Goal: Book appointment/travel/reservation

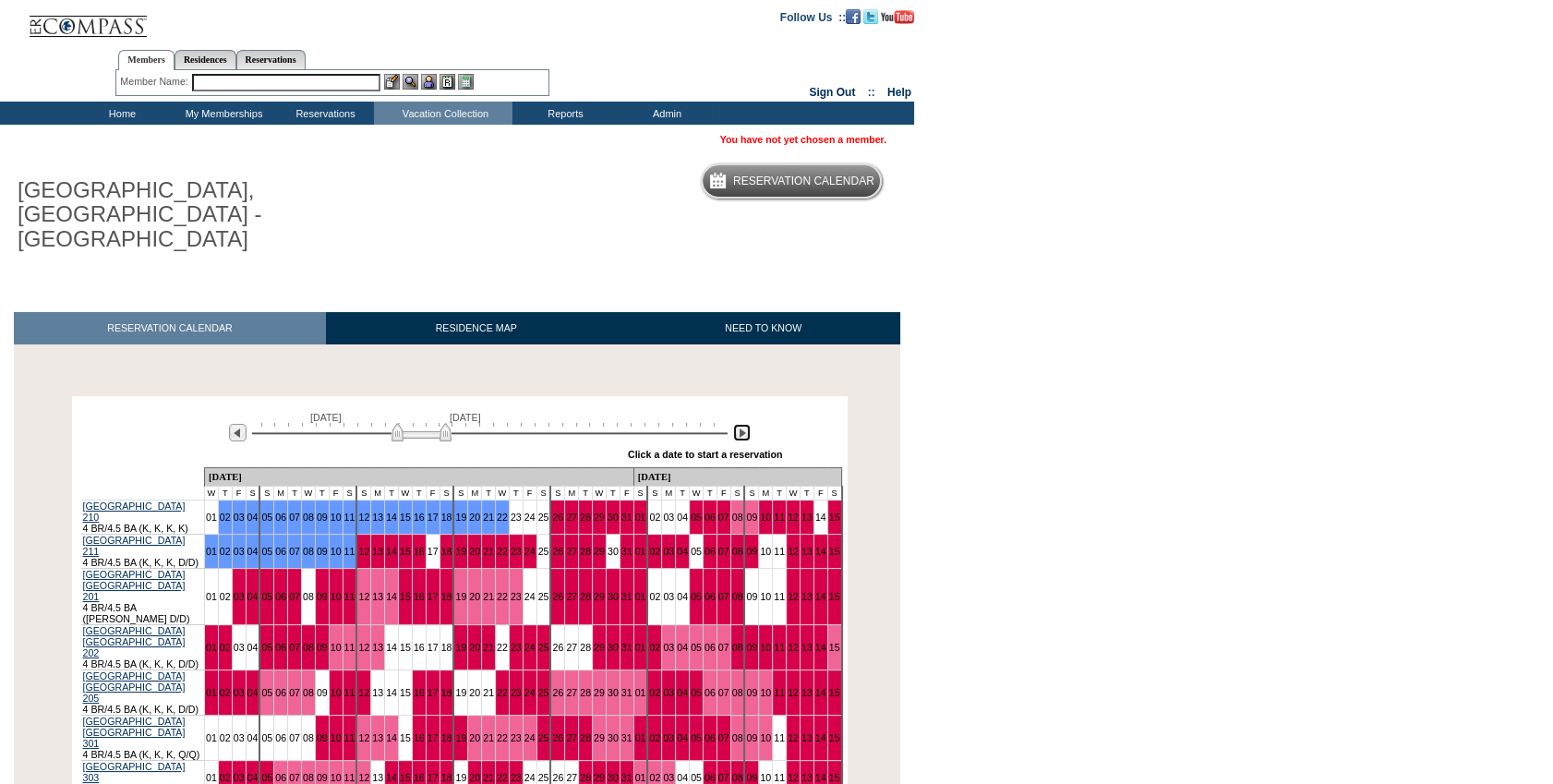
click at [745, 424] on img at bounding box center [741, 432] width 18 height 18
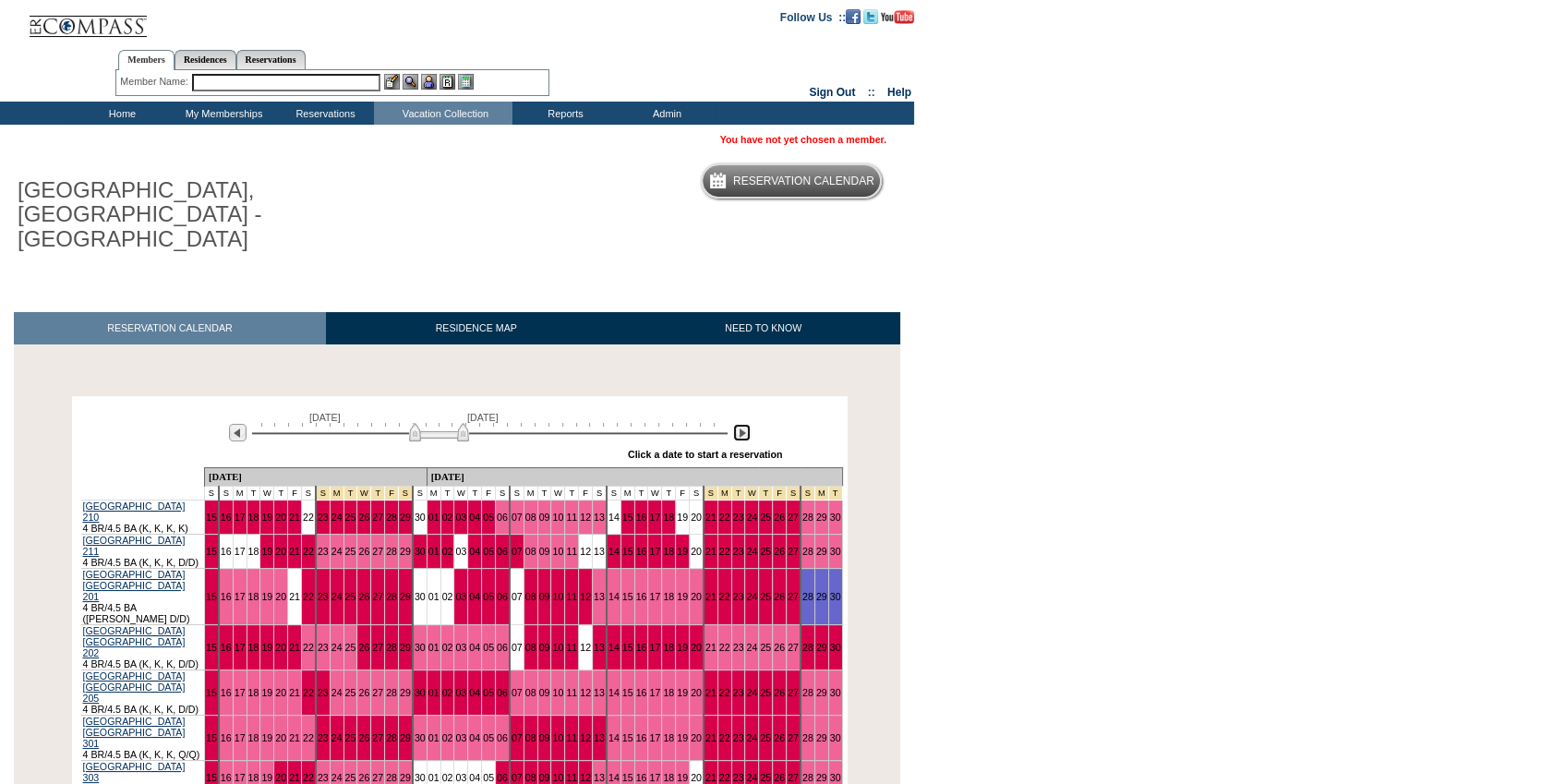
click at [745, 424] on img at bounding box center [741, 432] width 18 height 18
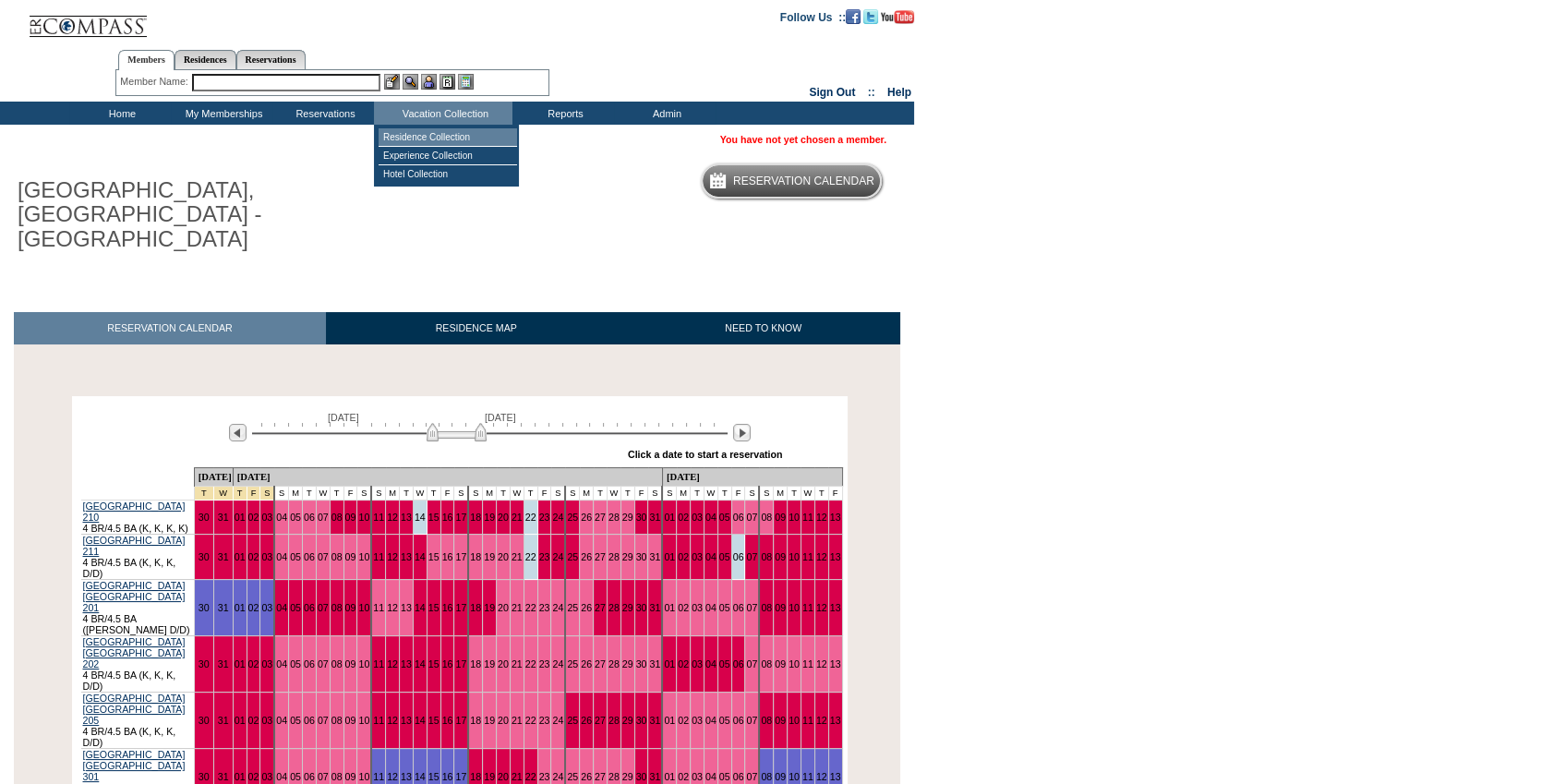
click at [446, 133] on td "Residence Collection" at bounding box center [449, 138] width 139 height 19
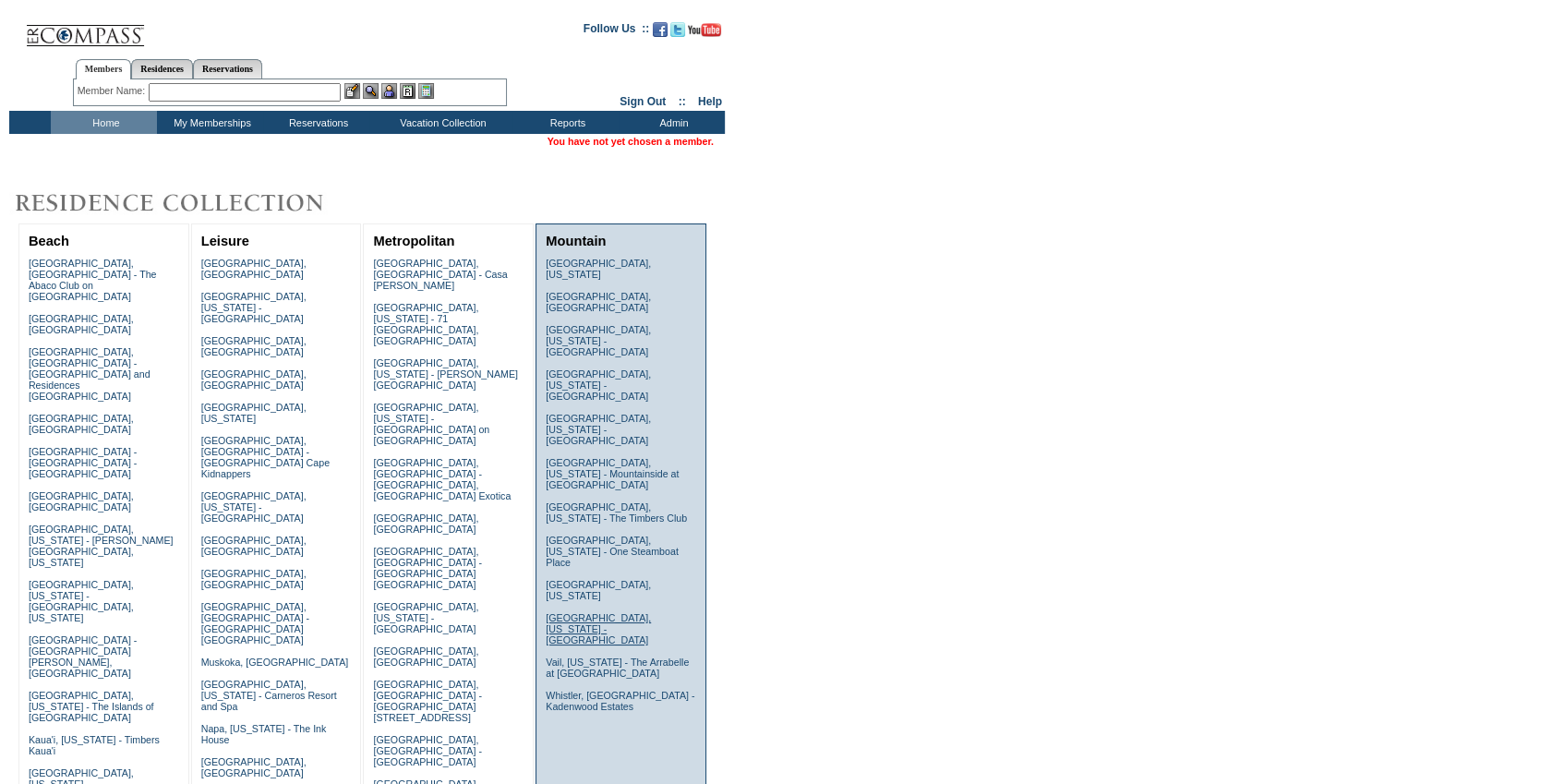
scroll to position [335, 0]
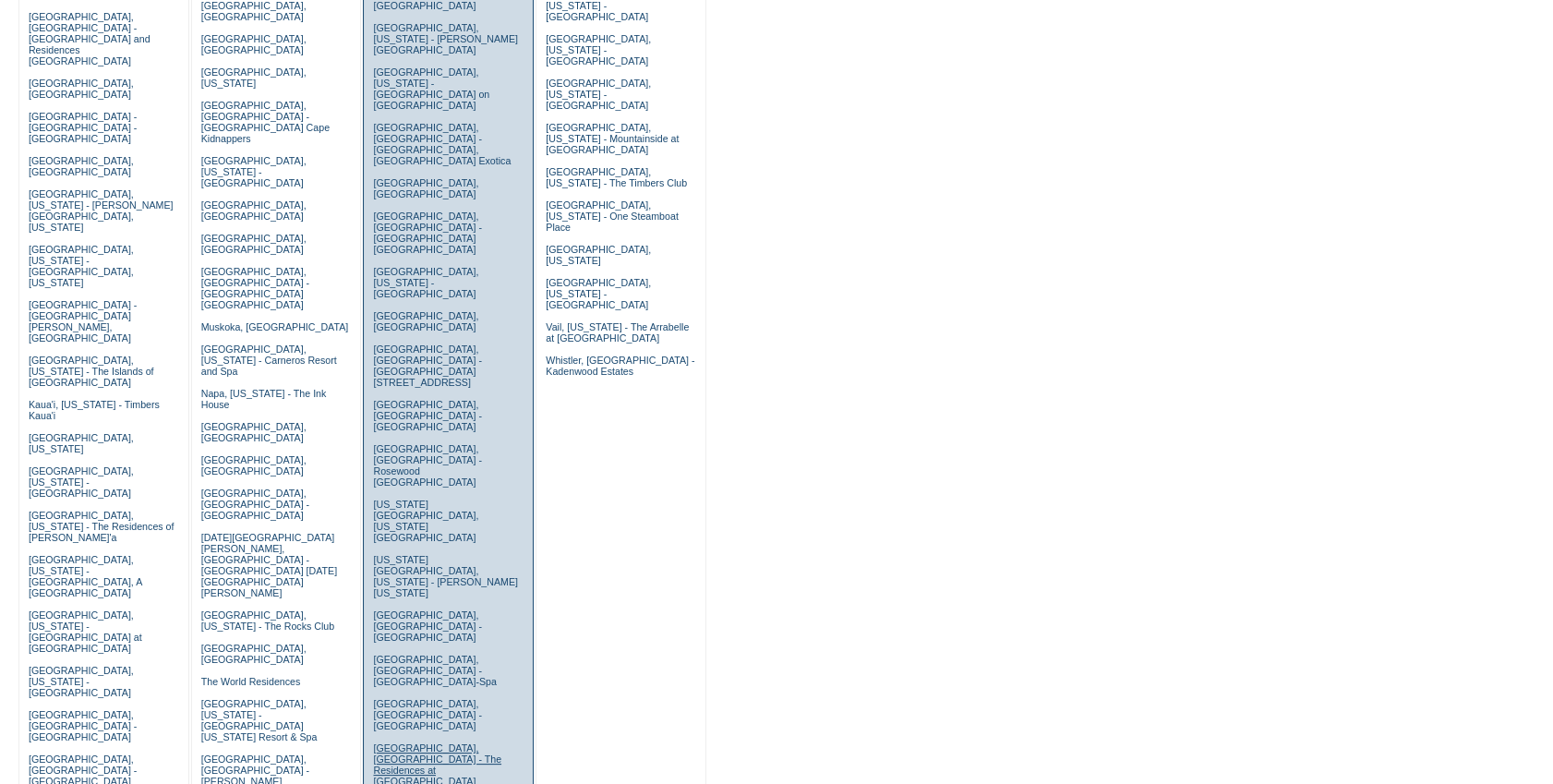
click at [435, 742] on link "[GEOGRAPHIC_DATA], [GEOGRAPHIC_DATA] - The Residences at [GEOGRAPHIC_DATA]" at bounding box center [437, 763] width 129 height 44
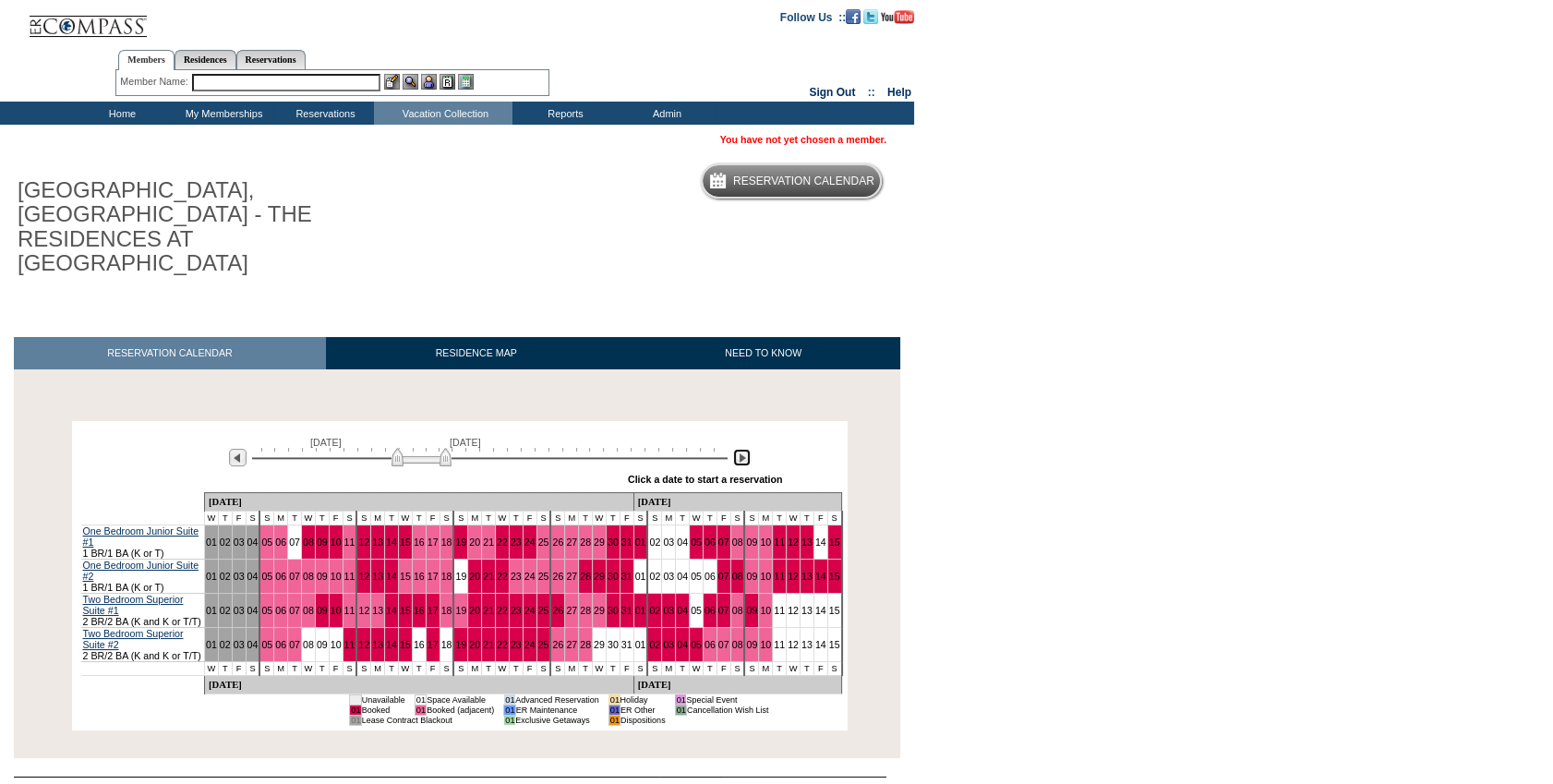
click at [739, 448] on img at bounding box center [741, 457] width 18 height 18
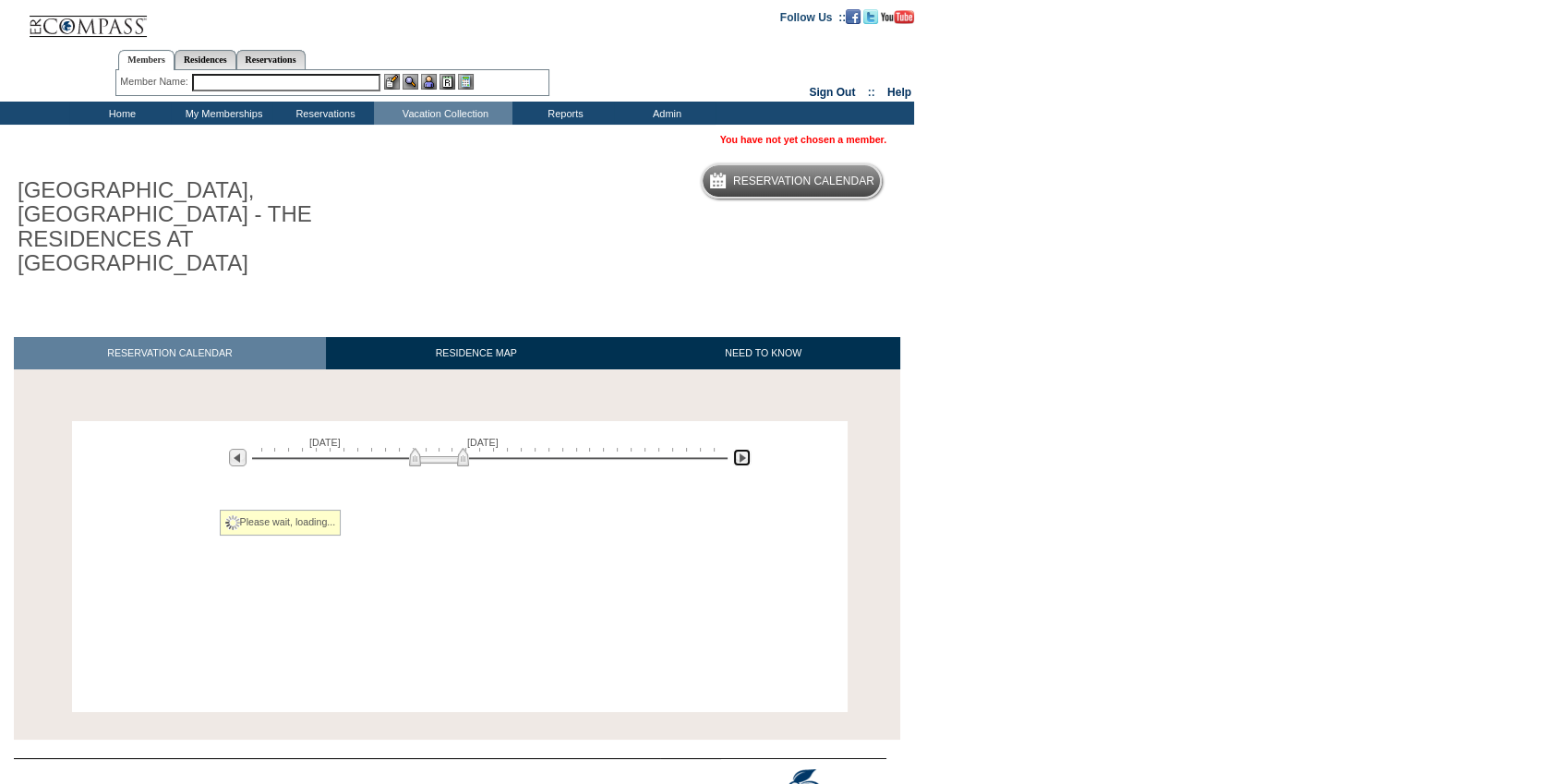
click at [739, 448] on img at bounding box center [741, 457] width 18 height 18
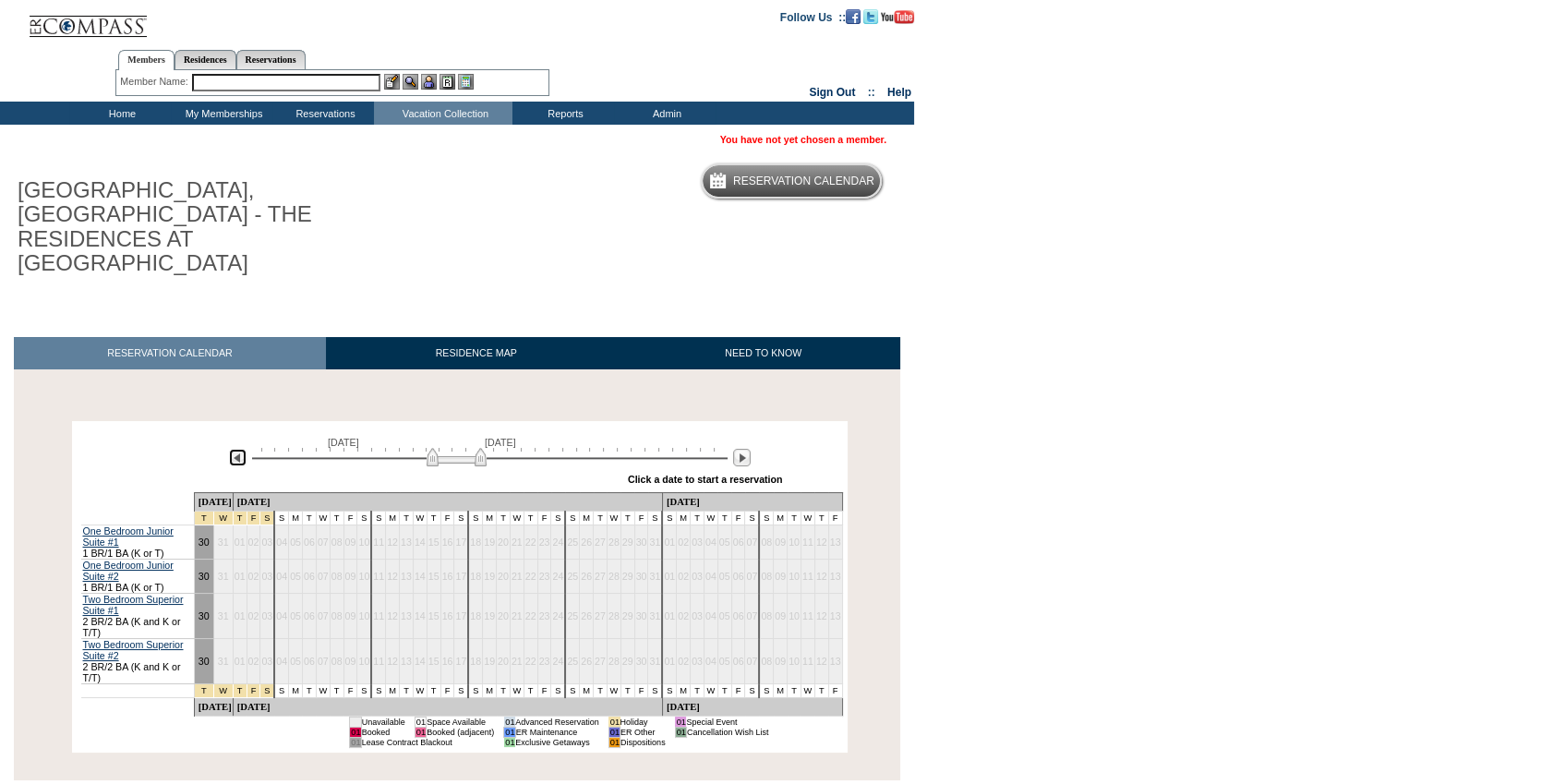
click at [234, 448] on img at bounding box center [237, 457] width 18 height 18
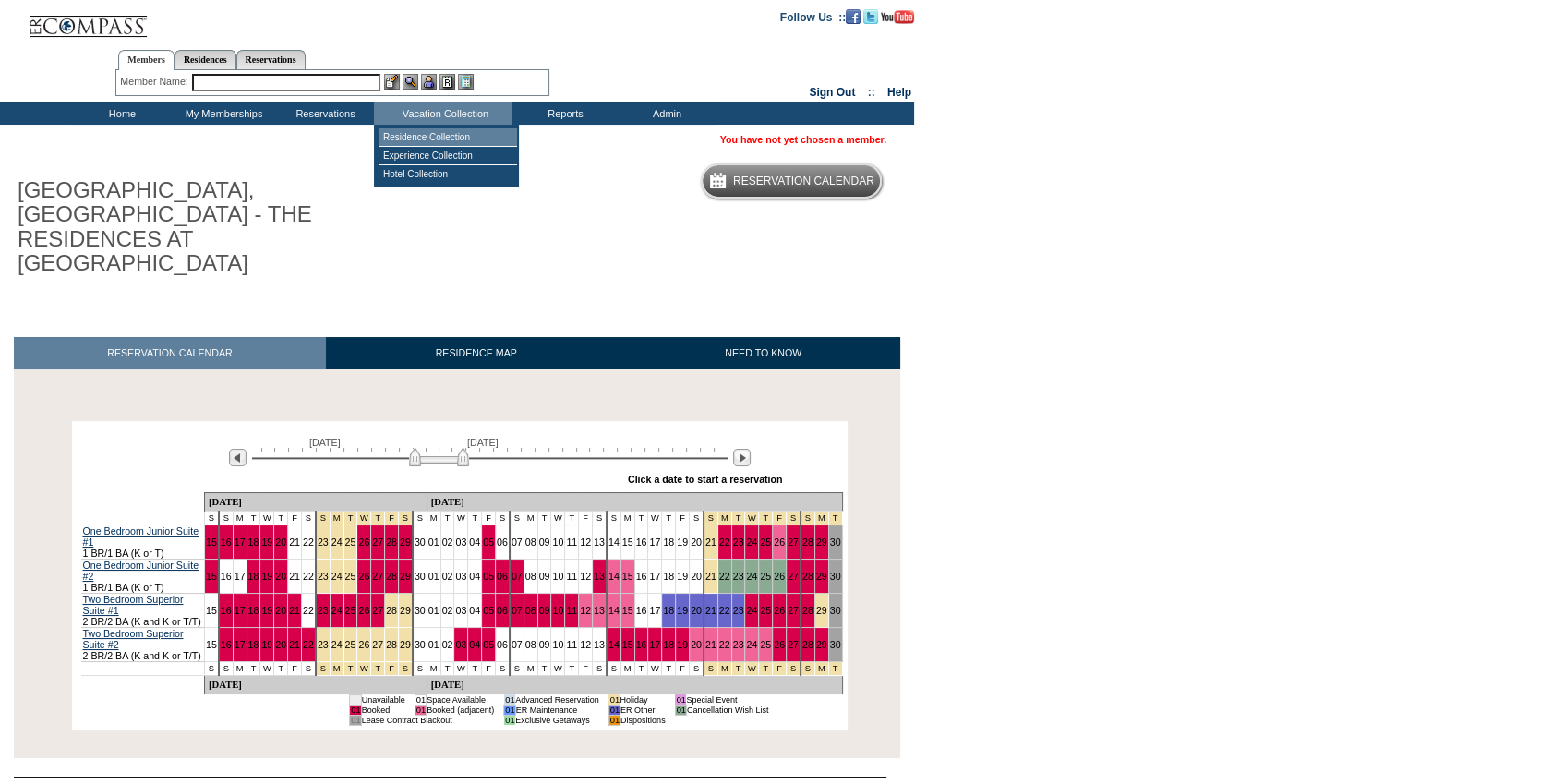
click at [464, 137] on td "Residence Collection" at bounding box center [449, 138] width 139 height 19
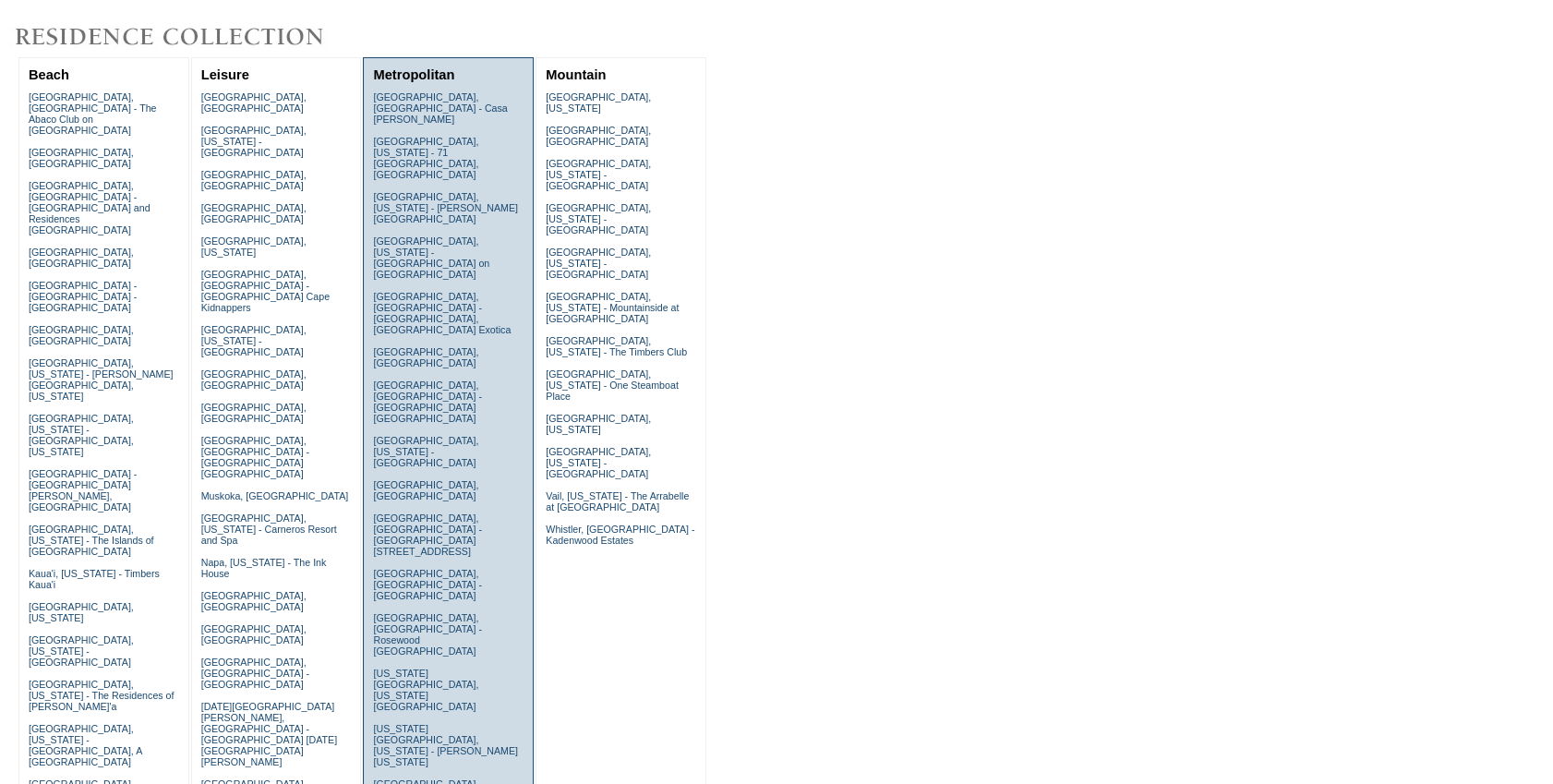
scroll to position [167, 0]
